Goal: Transaction & Acquisition: Purchase product/service

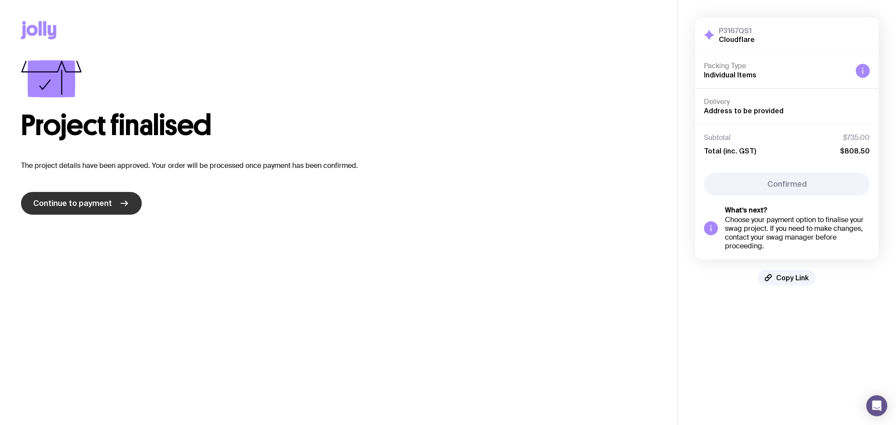
click at [91, 206] on span "Continue to payment" at bounding box center [72, 203] width 79 height 10
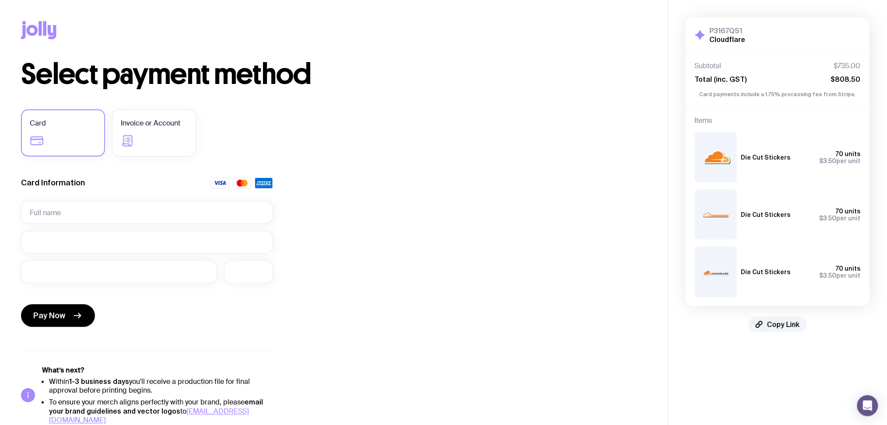
scroll to position [6, 0]
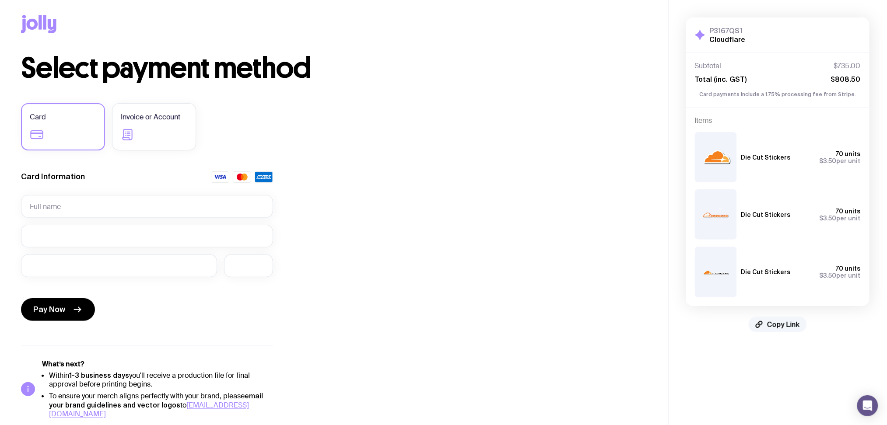
click at [779, 325] on span "Copy Link" at bounding box center [783, 324] width 33 height 9
click at [775, 325] on span "Copied!" at bounding box center [783, 324] width 26 height 9
